Goal: Information Seeking & Learning: Learn about a topic

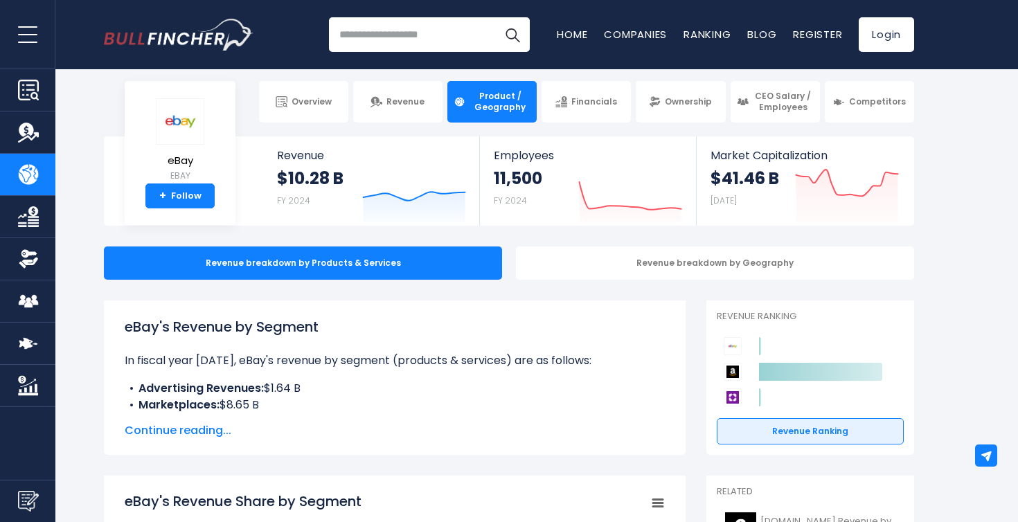
scroll to position [12, 0]
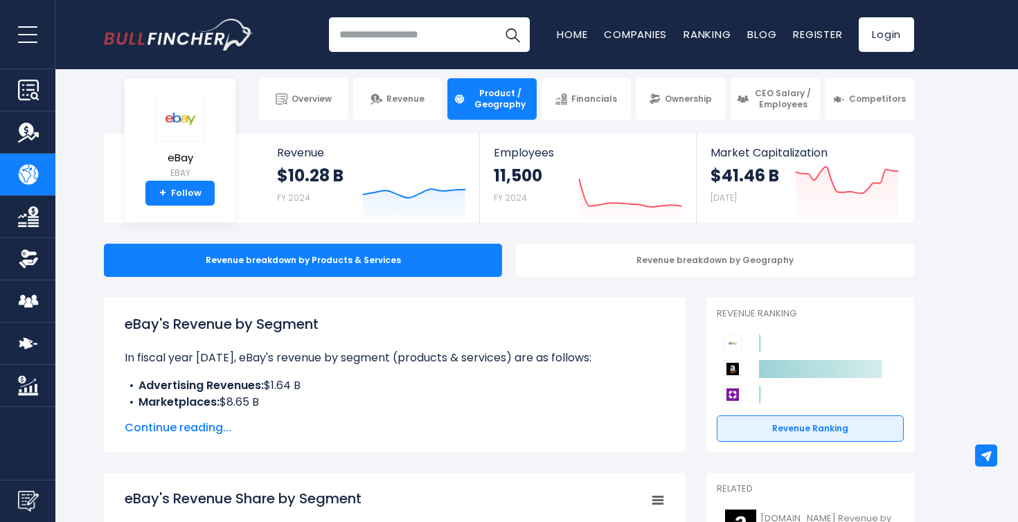
click at [188, 425] on span "Continue reading..." at bounding box center [395, 428] width 540 height 17
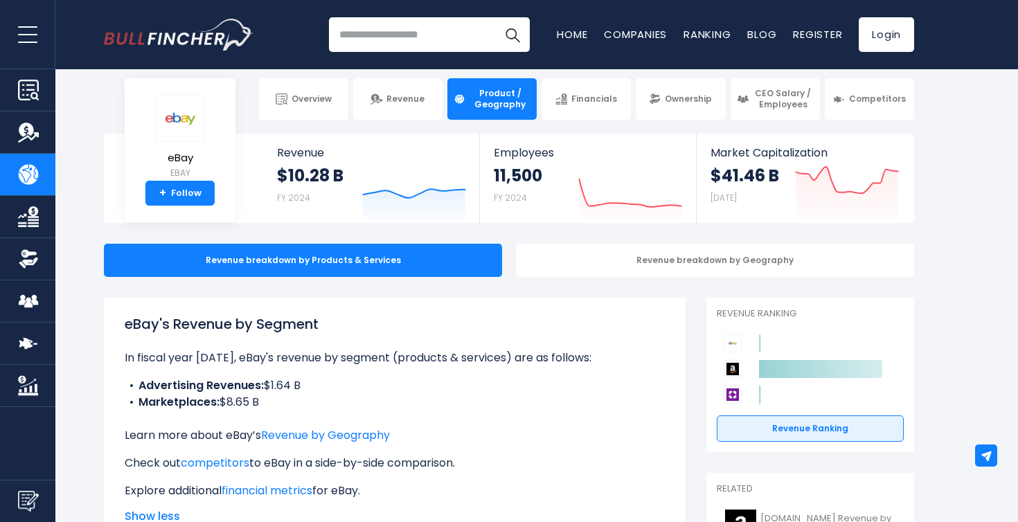
click at [226, 397] on li "Marketplaces: $8.65 B" at bounding box center [395, 402] width 540 height 17
click at [237, 400] on li "Marketplaces: $8.65 B" at bounding box center [395, 402] width 540 height 17
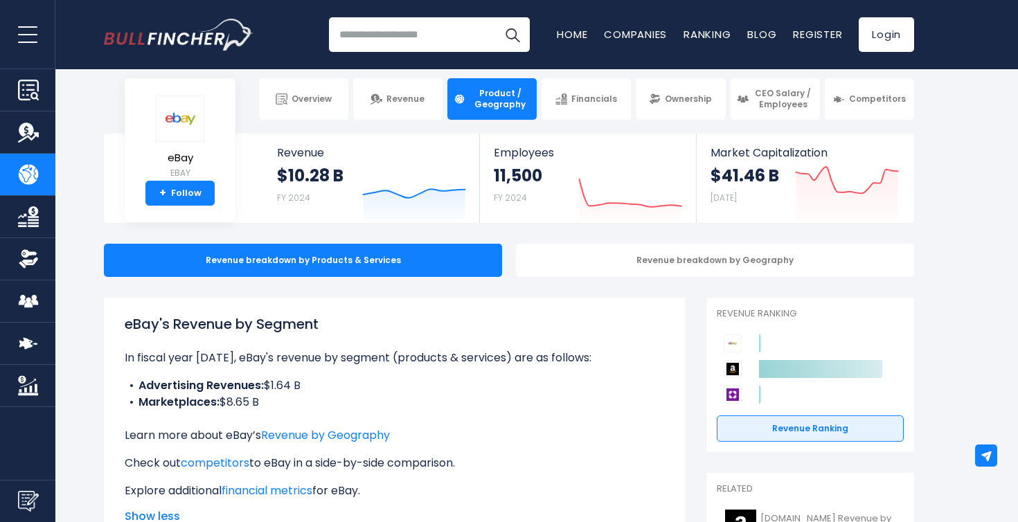
click at [237, 400] on li "Marketplaces: $8.65 B" at bounding box center [395, 402] width 540 height 17
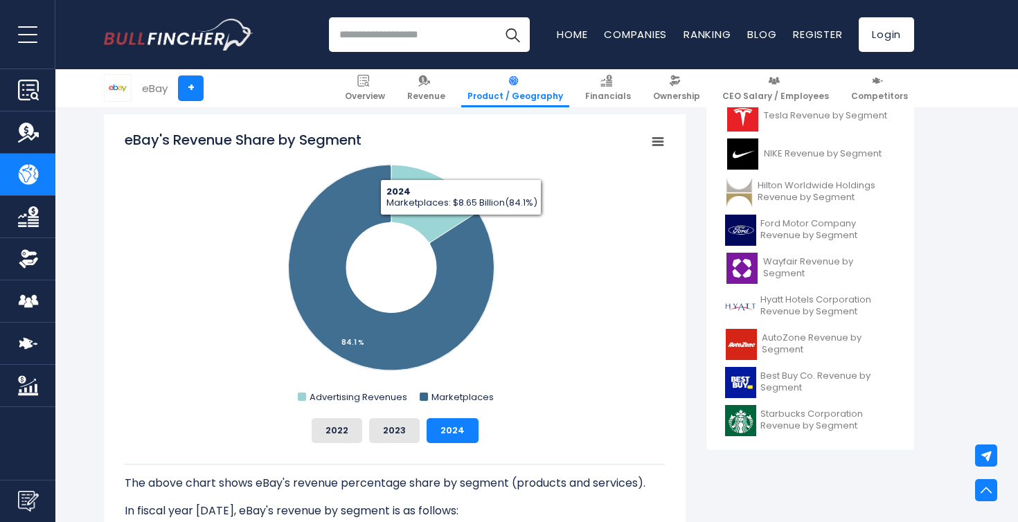
scroll to position [823, 0]
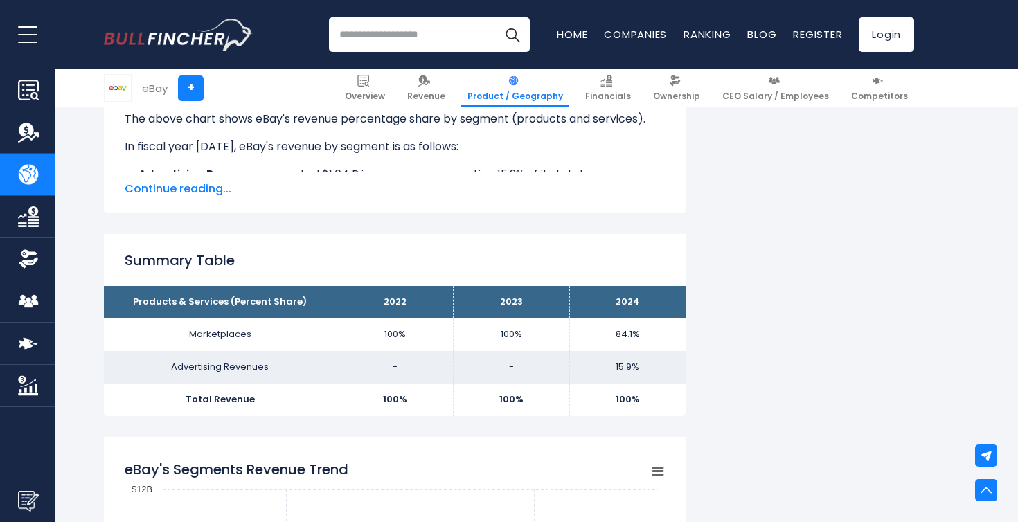
click at [627, 367] on td "15.9%" at bounding box center [627, 367] width 116 height 33
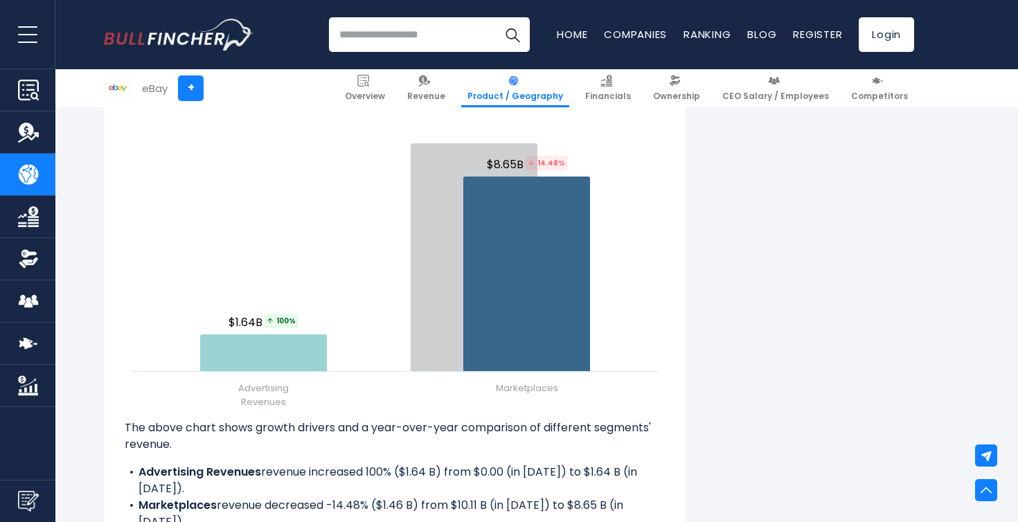
scroll to position [0, 0]
